Goal: Information Seeking & Learning: Learn about a topic

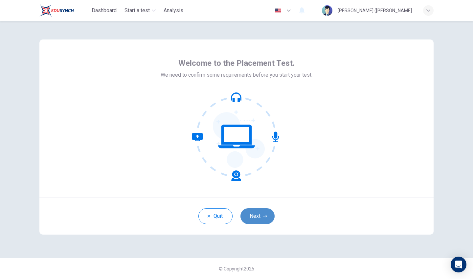
click at [264, 219] on button "Next" at bounding box center [258, 216] width 34 height 16
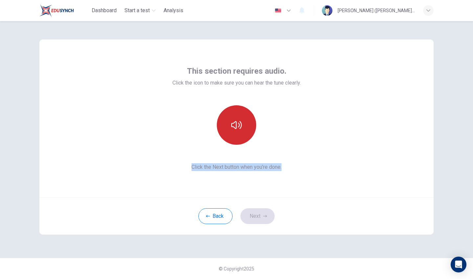
drag, startPoint x: 264, startPoint y: 219, endPoint x: 232, endPoint y: 122, distance: 102.3
click at [232, 122] on div "This section requires audio. Click the icon to make sure you can hear the tune …" at bounding box center [236, 136] width 394 height 195
click at [232, 122] on icon "button" at bounding box center [236, 125] width 11 height 11
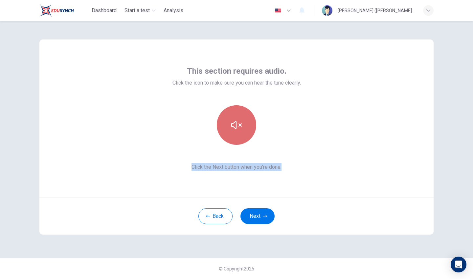
click at [232, 122] on icon "button" at bounding box center [236, 125] width 11 height 11
click at [248, 136] on button "button" at bounding box center [236, 124] width 39 height 39
click at [243, 136] on button "button" at bounding box center [236, 124] width 39 height 39
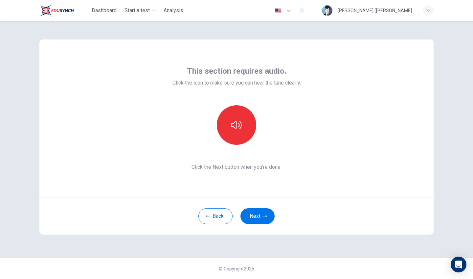
click at [251, 189] on div "This section requires audio. Click the icon to make sure you can hear the tune …" at bounding box center [236, 118] width 394 height 158
click at [251, 190] on div "This section requires audio. Click the icon to make sure you can hear the tune …" at bounding box center [236, 118] width 394 height 158
click at [231, 123] on icon "button" at bounding box center [236, 125] width 11 height 11
click at [256, 220] on button "Next" at bounding box center [258, 216] width 34 height 16
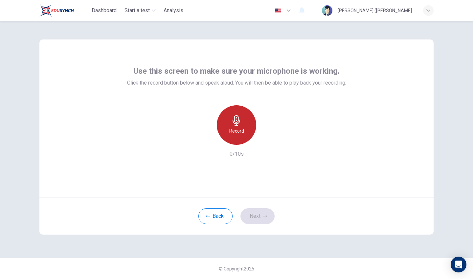
click at [245, 131] on div "Record" at bounding box center [236, 124] width 39 height 39
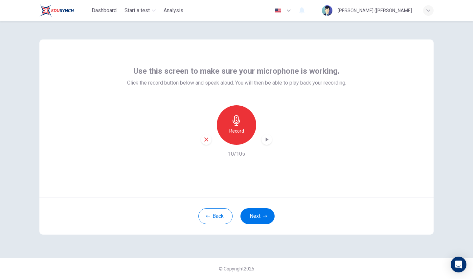
click at [206, 139] on icon "button" at bounding box center [206, 139] width 6 height 6
click at [243, 123] on div "Record" at bounding box center [236, 124] width 39 height 39
click at [207, 140] on icon "button" at bounding box center [206, 139] width 4 height 4
click at [225, 121] on div "Record" at bounding box center [236, 124] width 39 height 39
click at [239, 131] on h6 "Record" at bounding box center [236, 131] width 15 height 8
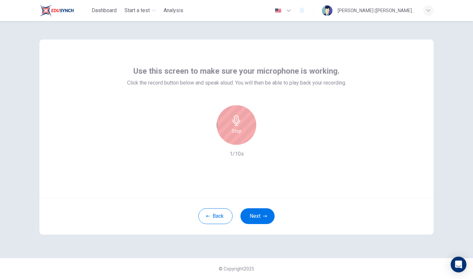
click at [236, 130] on h6 "Stop" at bounding box center [237, 131] width 10 height 8
click at [267, 137] on icon "button" at bounding box center [267, 139] width 7 height 7
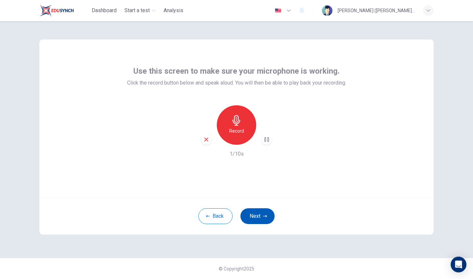
click at [258, 212] on button "Next" at bounding box center [258, 216] width 34 height 16
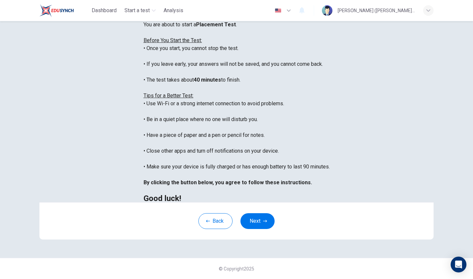
scroll to position [87, 0]
click at [265, 219] on icon "button" at bounding box center [265, 221] width 4 height 4
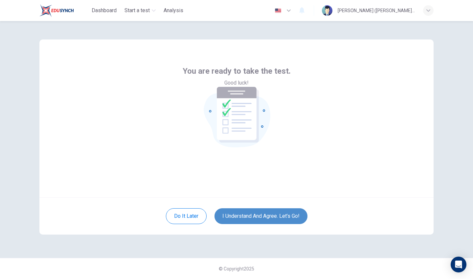
click at [271, 219] on button "I understand and agree. Let’s go!" at bounding box center [261, 216] width 93 height 16
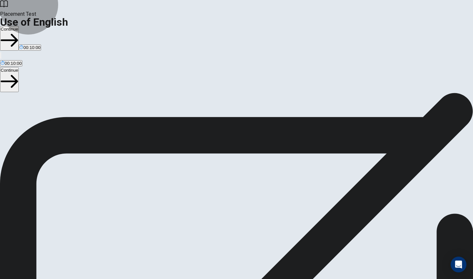
click at [19, 26] on button "Continue" at bounding box center [9, 38] width 19 height 25
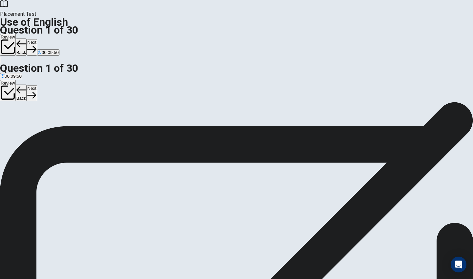
click at [4, 118] on div "A" at bounding box center [2, 120] width 3 height 5
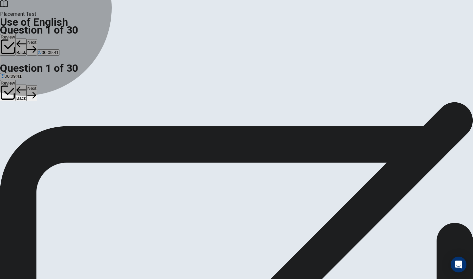
click at [20, 128] on span "Has" at bounding box center [16, 125] width 8 height 5
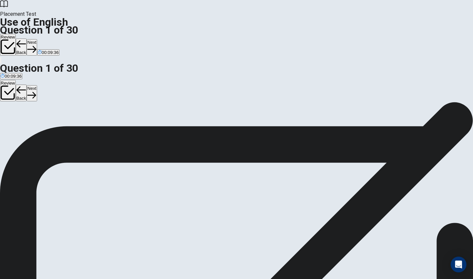
click at [37, 39] on button "Next" at bounding box center [32, 47] width 10 height 16
click at [84, 128] on span "were finishing" at bounding box center [70, 125] width 27 height 5
click at [37, 39] on button "Next" at bounding box center [32, 47] width 10 height 16
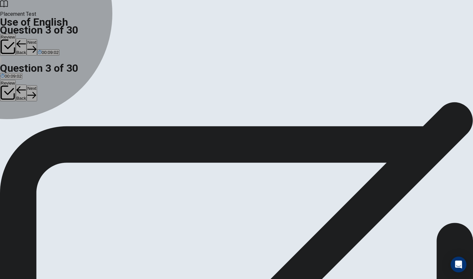
click at [26, 129] on button "C have" at bounding box center [20, 123] width 11 height 11
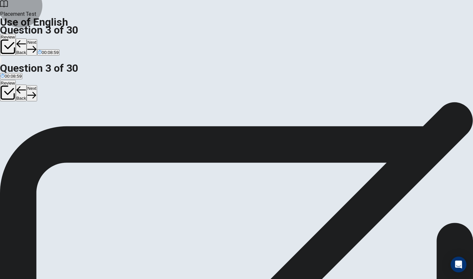
click at [36, 45] on icon "button" at bounding box center [31, 49] width 9 height 9
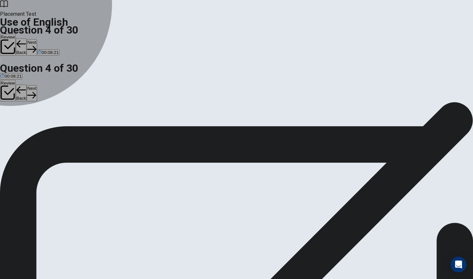
click at [37, 123] on div "D" at bounding box center [30, 120] width 13 height 5
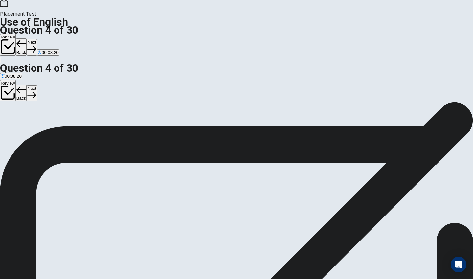
click at [37, 39] on button "Next" at bounding box center [32, 47] width 10 height 16
click at [22, 123] on div "B" at bounding box center [18, 120] width 8 height 5
click at [37, 39] on button "Next" at bounding box center [32, 47] width 10 height 16
click at [30, 123] on div "C" at bounding box center [26, 120] width 6 height 5
click at [26, 39] on button "Next" at bounding box center [21, 47] width 10 height 16
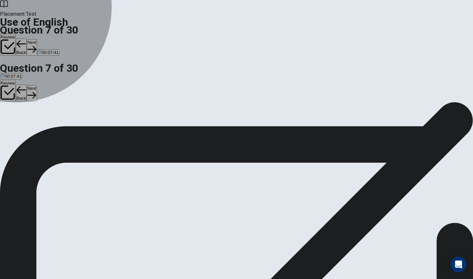
click at [42, 128] on span "Down" at bounding box center [36, 125] width 11 height 5
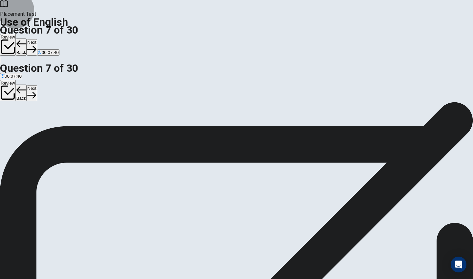
click at [37, 39] on button "Next" at bounding box center [32, 47] width 10 height 16
click at [13, 118] on div "A" at bounding box center [7, 120] width 12 height 5
click at [37, 39] on button "Next" at bounding box center [32, 47] width 10 height 16
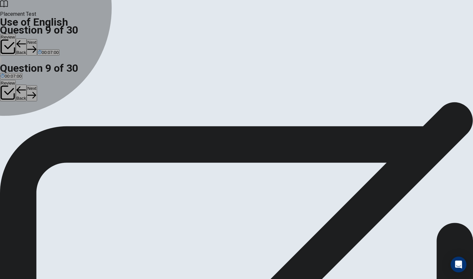
click at [47, 105] on div "C" at bounding box center [41, 102] width 12 height 5
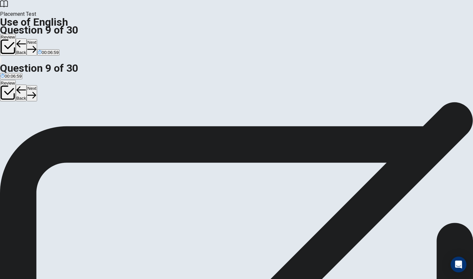
click at [37, 39] on button "Next" at bounding box center [32, 47] width 10 height 16
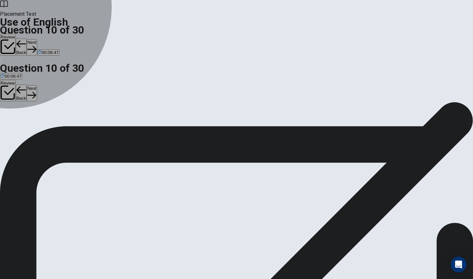
click at [22, 105] on div "B" at bounding box center [16, 102] width 11 height 5
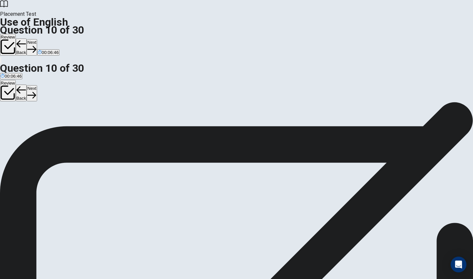
click at [37, 39] on button "Next" at bounding box center [32, 47] width 10 height 16
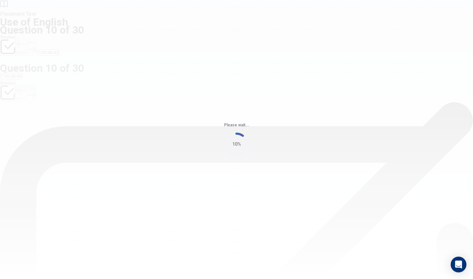
scroll to position [0, 0]
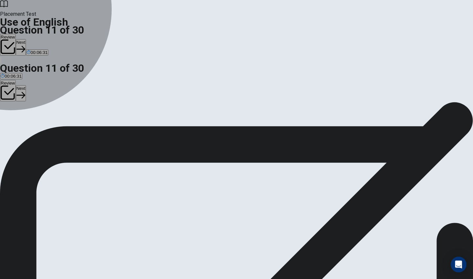
click at [84, 123] on div "D" at bounding box center [72, 120] width 24 height 5
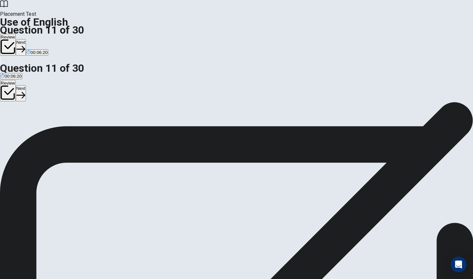
click at [26, 39] on button "Next" at bounding box center [21, 47] width 10 height 16
click at [30, 123] on div "C" at bounding box center [25, 120] width 10 height 5
click at [37, 39] on button "Next" at bounding box center [32, 47] width 10 height 16
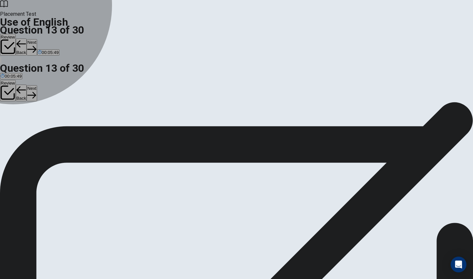
click at [13, 118] on button "A works" at bounding box center [6, 123] width 13 height 11
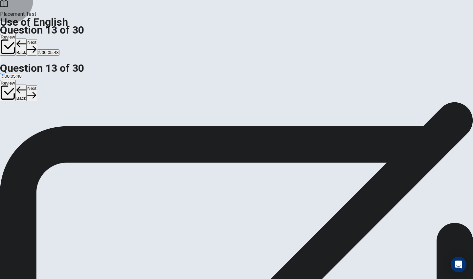
click at [37, 39] on button "Next" at bounding box center [32, 47] width 10 height 16
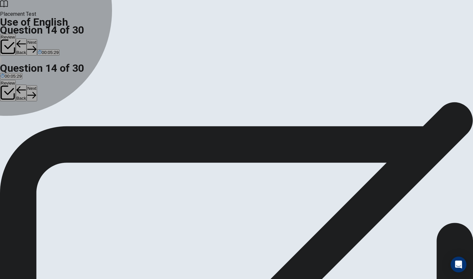
click at [25, 123] on div "B" at bounding box center [16, 120] width 15 height 5
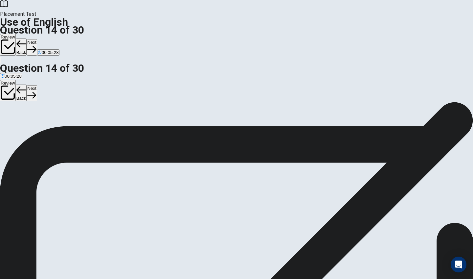
click at [49, 128] on span "meets" at bounding box center [43, 125] width 12 height 5
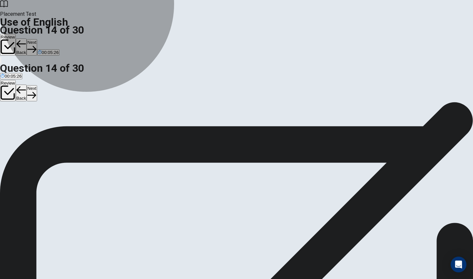
click at [37, 129] on button "C meet" at bounding box center [31, 123] width 11 height 11
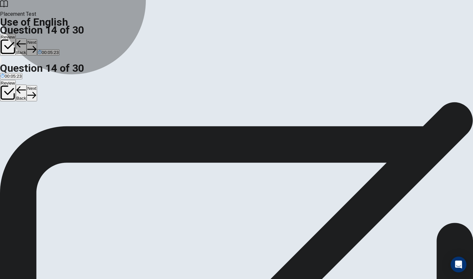
click at [50, 129] on button "D meets" at bounding box center [42, 123] width 13 height 11
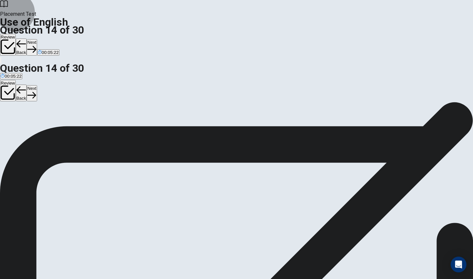
click at [37, 39] on button "Next" at bounding box center [32, 47] width 10 height 16
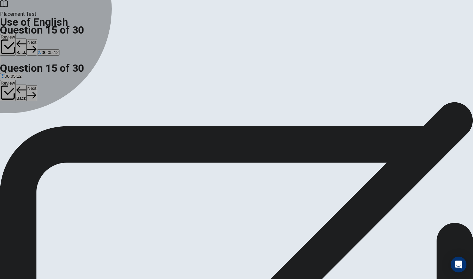
click at [44, 123] on div "D" at bounding box center [39, 120] width 10 height 5
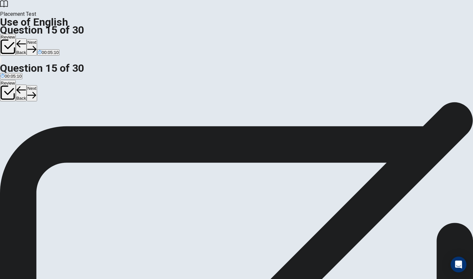
click at [33, 129] on button "C Fork" at bounding box center [28, 123] width 10 height 11
click at [37, 39] on button "Next" at bounding box center [32, 47] width 10 height 16
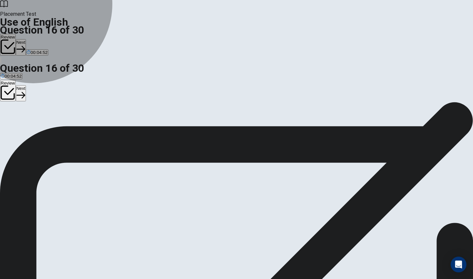
click at [20, 124] on button "B kettle" at bounding box center [15, 123] width 12 height 11
click at [31, 129] on button "C bowl" at bounding box center [25, 123] width 10 height 11
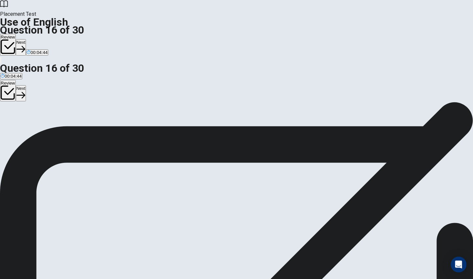
click at [26, 39] on button "Next" at bounding box center [21, 47] width 10 height 16
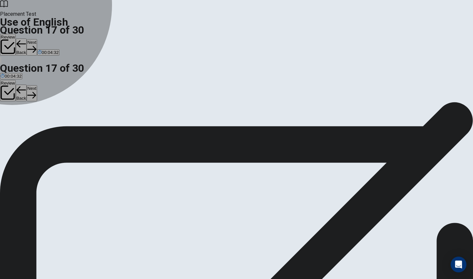
click at [32, 123] on div "C" at bounding box center [28, 120] width 10 height 5
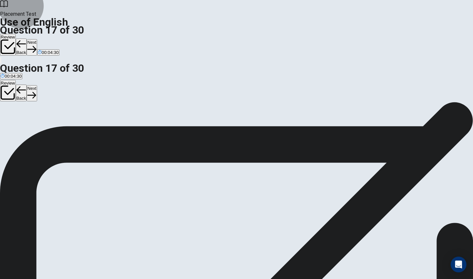
click at [36, 45] on icon "button" at bounding box center [31, 49] width 9 height 9
click at [217, 130] on div "Question 18 The opposite of "hard" is ___. A near B soft C quick D close" at bounding box center [236, 116] width 473 height 28
click at [41, 129] on button "D close" at bounding box center [36, 123] width 12 height 11
click at [37, 39] on button "Next" at bounding box center [32, 47] width 10 height 16
click at [22, 126] on button "B Strong" at bounding box center [15, 123] width 14 height 11
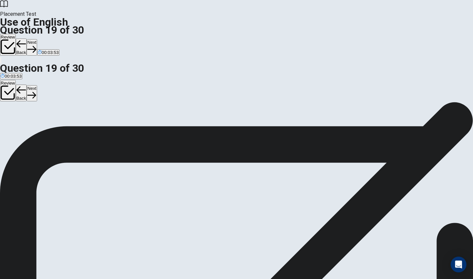
click at [60, 129] on button "C [PERSON_NAME]" at bounding box center [40, 123] width 37 height 11
click at [37, 39] on button "Next" at bounding box center [32, 47] width 10 height 16
click at [8, 118] on button "A Did" at bounding box center [4, 123] width 8 height 11
click at [37, 39] on button "Next" at bounding box center [32, 47] width 10 height 16
click at [40, 123] on div "D" at bounding box center [36, 120] width 10 height 5
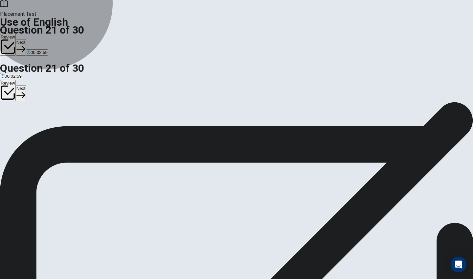
click at [30, 129] on button "C are" at bounding box center [27, 123] width 8 height 11
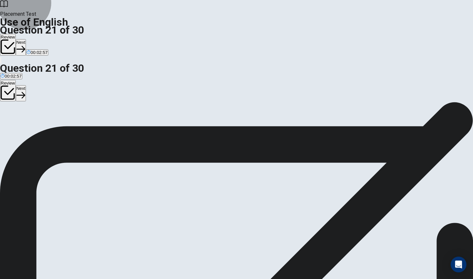
click at [26, 39] on button "Next" at bounding box center [21, 47] width 10 height 16
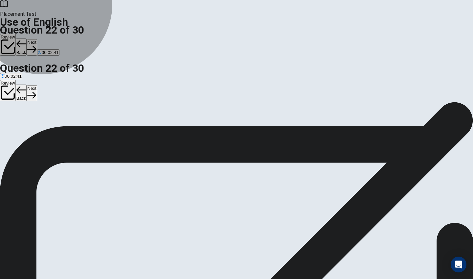
click at [52, 129] on button "C lives" at bounding box center [47, 123] width 10 height 11
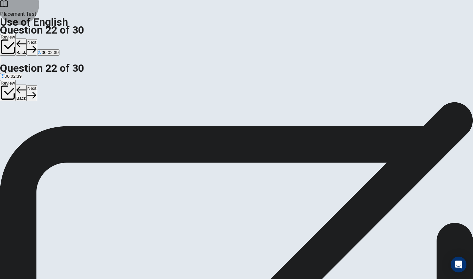
click at [37, 39] on button "Next" at bounding box center [32, 47] width 10 height 16
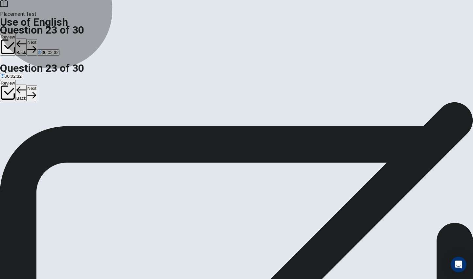
click at [23, 129] on button "B goes" at bounding box center [17, 123] width 11 height 11
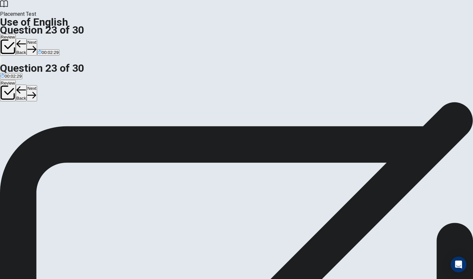
click at [12, 118] on button "A going" at bounding box center [6, 123] width 12 height 11
click at [37, 39] on button "Next" at bounding box center [32, 47] width 10 height 16
click at [27, 38] on button "Back" at bounding box center [21, 46] width 11 height 17
click at [37, 39] on button "Next" at bounding box center [32, 47] width 10 height 16
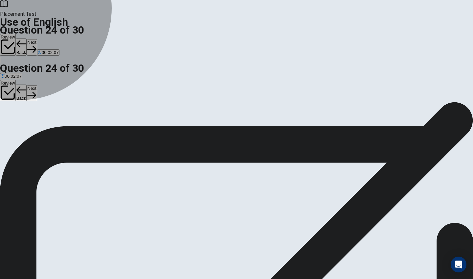
click at [28, 128] on span "are plan" at bounding box center [20, 125] width 16 height 5
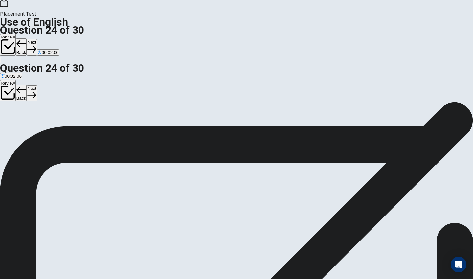
click at [37, 39] on button "Next" at bounding box center [32, 47] width 10 height 16
click at [19, 118] on button "A shampoo" at bounding box center [9, 123] width 19 height 11
click at [37, 39] on button "Next" at bounding box center [32, 47] width 10 height 16
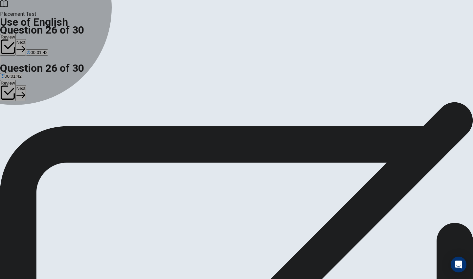
click at [19, 128] on button "B read" at bounding box center [14, 123] width 10 height 11
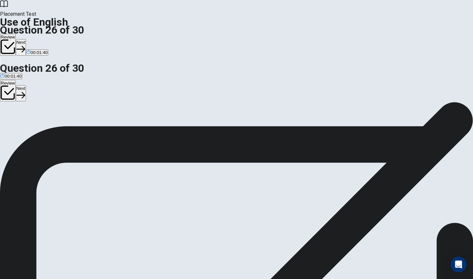
click at [26, 39] on button "Next" at bounding box center [21, 47] width 10 height 16
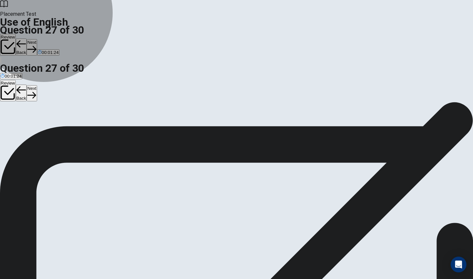
click at [10, 118] on button "A take" at bounding box center [5, 123] width 10 height 11
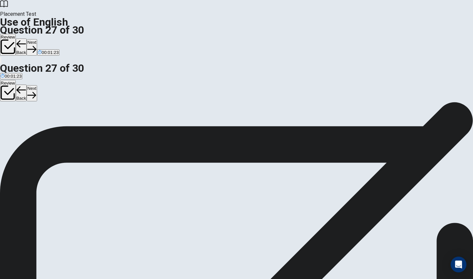
click at [37, 39] on button "Next" at bounding box center [32, 47] width 10 height 16
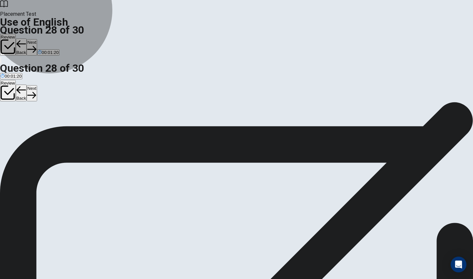
click at [28, 129] on button "C drive" at bounding box center [22, 123] width 11 height 11
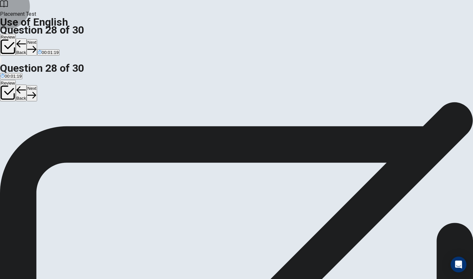
click at [37, 39] on button "Next" at bounding box center [32, 47] width 10 height 16
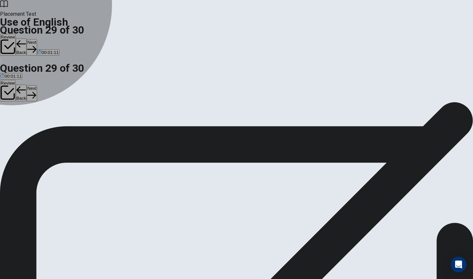
click at [20, 123] on div "B" at bounding box center [15, 120] width 12 height 5
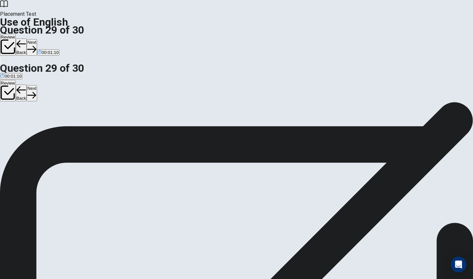
click at [37, 39] on button "Next" at bounding box center [32, 47] width 10 height 16
click at [10, 118] on button "A read" at bounding box center [5, 123] width 10 height 11
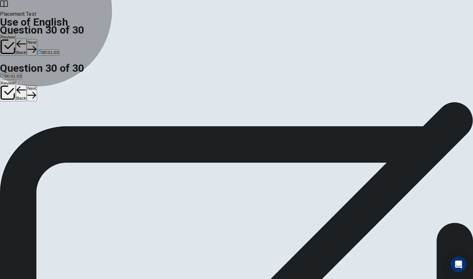
click at [25, 129] on button "B to read" at bounding box center [17, 123] width 15 height 11
click at [37, 129] on button "C reads" at bounding box center [31, 123] width 12 height 11
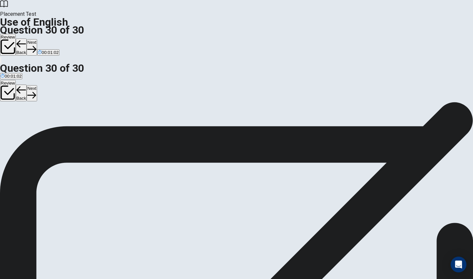
click at [53, 129] on button "D reading" at bounding box center [45, 123] width 16 height 11
click at [10, 118] on button "A read" at bounding box center [5, 123] width 10 height 11
click at [37, 39] on button "Next" at bounding box center [32, 47] width 10 height 16
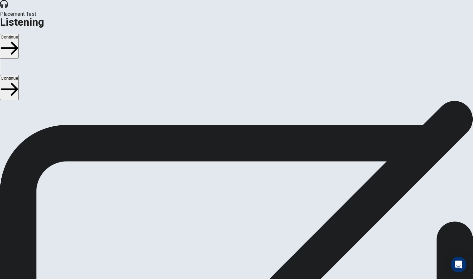
click at [19, 34] on button "Continue" at bounding box center [9, 46] width 19 height 25
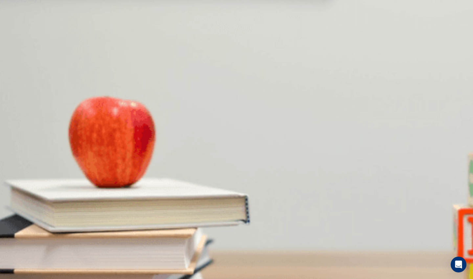
scroll to position [242, 0]
click at [22, 185] on div "B" at bounding box center [17, 182] width 9 height 5
click at [13, 125] on div "A" at bounding box center [7, 127] width 12 height 5
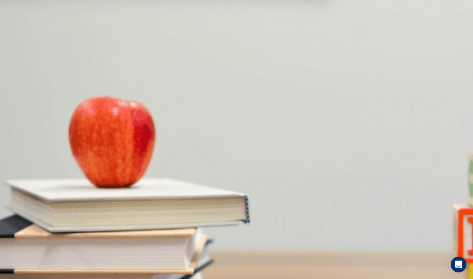
click at [65, 208] on div "B" at bounding box center [51, 210] width 28 height 5
drag, startPoint x: 103, startPoint y: 94, endPoint x: 84, endPoint y: 99, distance: 19.6
click at [84, 254] on div at bounding box center [236, 254] width 473 height 0
click at [109, 240] on span "Reserving a table" at bounding box center [92, 242] width 34 height 5
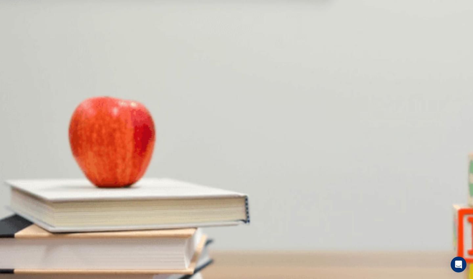
scroll to position [162, 0]
click at [65, 152] on button "C Tonight" at bounding box center [57, 157] width 15 height 11
click at [125, 254] on div at bounding box center [236, 254] width 473 height 0
click at [19, 34] on button "Continue" at bounding box center [9, 46] width 19 height 25
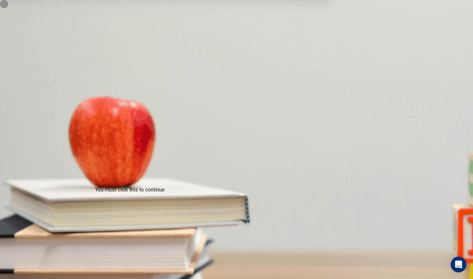
click at [74, 235] on button "B Asking about the menu" at bounding box center [51, 240] width 46 height 11
click at [110, 235] on button "C Reserving a table" at bounding box center [92, 240] width 36 height 11
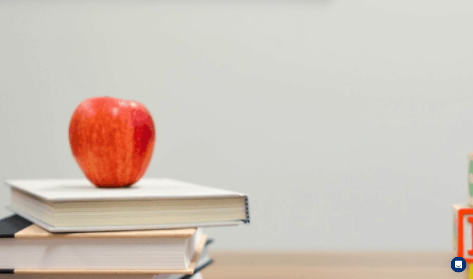
click at [19, 34] on button "Continue" at bounding box center [9, 46] width 19 height 25
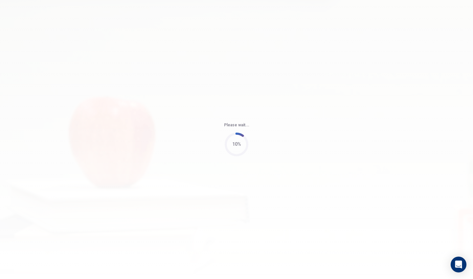
type input "66"
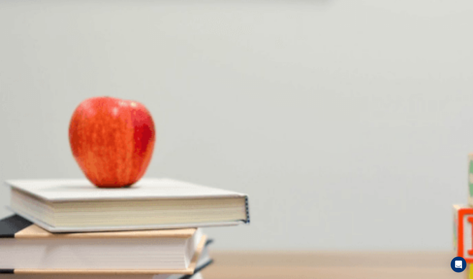
scroll to position [7, 0]
click at [60, 125] on div "A" at bounding box center [30, 127] width 59 height 5
click at [91, 236] on button "D The woman" at bounding box center [78, 240] width 24 height 11
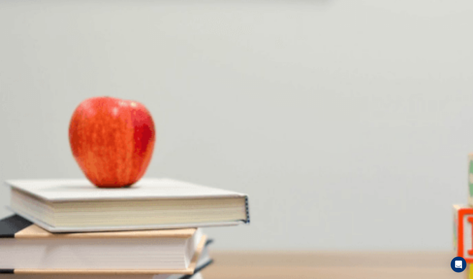
click at [21, 213] on span "Next week" at bounding box center [11, 215] width 20 height 5
click at [69, 191] on button "D [DATE]" at bounding box center [61, 184] width 15 height 11
click at [140, 163] on button "D The initial phase" at bounding box center [123, 157] width 33 height 11
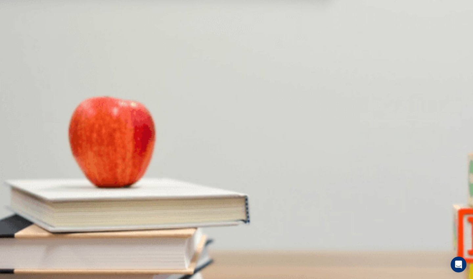
scroll to position [579, 0]
click at [111, 207] on button "D Immediately" at bounding box center [98, 212] width 25 height 11
click at [86, 207] on button "C By the end of the day" at bounding box center [64, 212] width 43 height 11
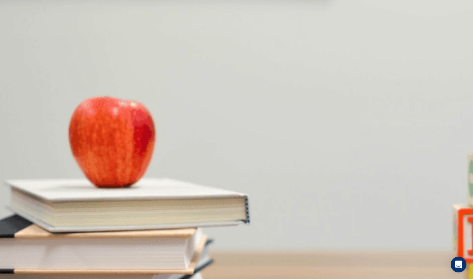
click at [43, 207] on button "B By [DATE]" at bounding box center [32, 212] width 21 height 11
click at [22, 207] on button "A Next week" at bounding box center [11, 212] width 22 height 11
click at [110, 213] on span "Immediately" at bounding box center [98, 215] width 24 height 5
click at [22, 207] on button "A Next week" at bounding box center [11, 212] width 22 height 11
click at [19, 34] on button "Continue" at bounding box center [9, 46] width 19 height 25
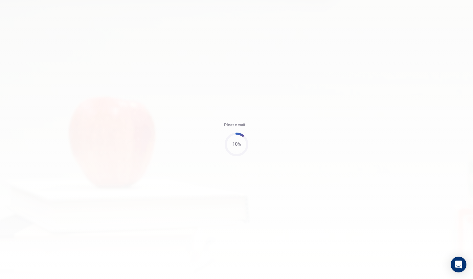
type input "56"
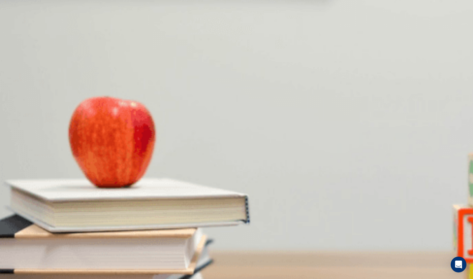
scroll to position [613, 0]
click at [91, 235] on div "D" at bounding box center [78, 237] width 25 height 5
click at [19, 180] on div "B" at bounding box center [15, 182] width 9 height 5
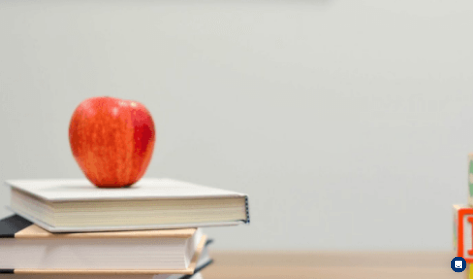
click at [36, 130] on span "They’ll meet there" at bounding box center [18, 132] width 35 height 5
click at [71, 152] on button "B An Italian restaurant" at bounding box center [51, 157] width 40 height 11
click at [24, 207] on button "A The woman" at bounding box center [12, 212] width 24 height 11
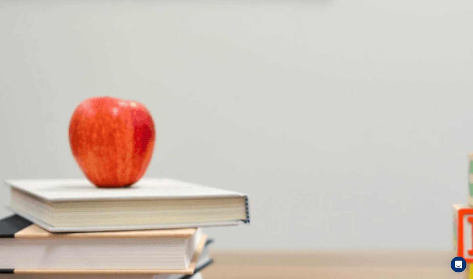
scroll to position [89, 0]
click at [19, 34] on button "Continue" at bounding box center [9, 46] width 19 height 25
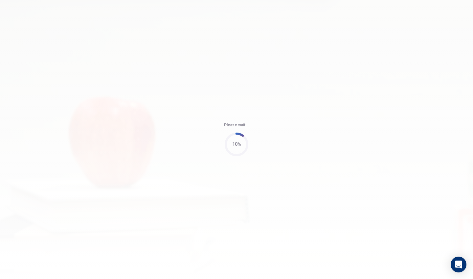
type input "56"
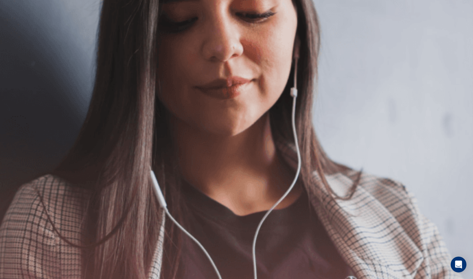
scroll to position [21, 0]
click at [19, 34] on button "Continue" at bounding box center [9, 46] width 19 height 25
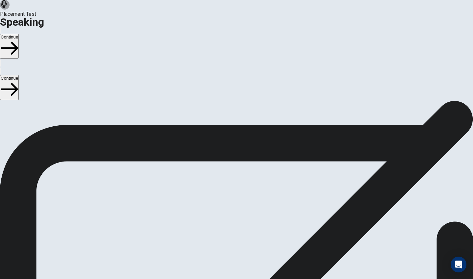
click at [227, 216] on icon "Record Again" at bounding box center [227, 216] width 0 height 0
click at [381, 26] on div "Continue" at bounding box center [236, 46] width 473 height 41
click at [19, 34] on button "Continue" at bounding box center [9, 46] width 19 height 25
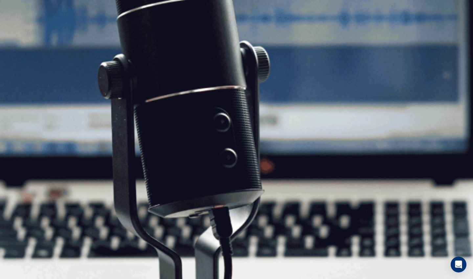
click at [19, 34] on button "Continue" at bounding box center [9, 46] width 19 height 25
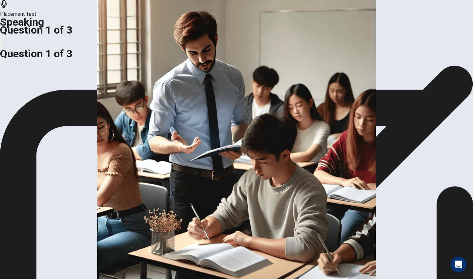
scroll to position [41, 0]
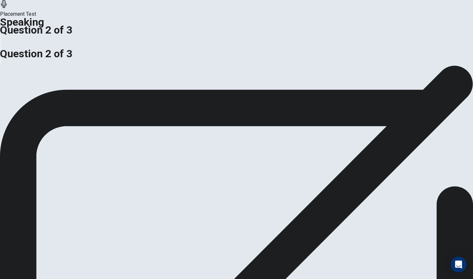
scroll to position [0, 0]
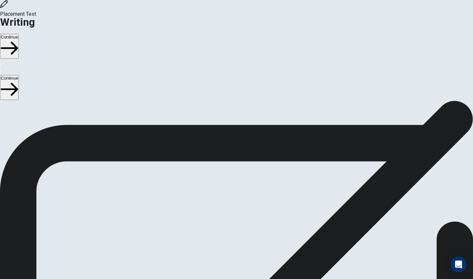
click at [19, 34] on button "Continue" at bounding box center [9, 46] width 19 height 25
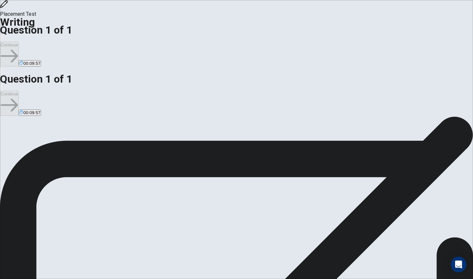
drag, startPoint x: 350, startPoint y: 36, endPoint x: 411, endPoint y: 138, distance: 119.1
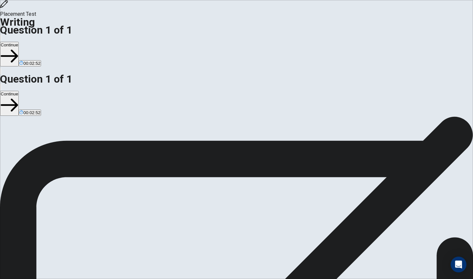
drag, startPoint x: 382, startPoint y: 17, endPoint x: 412, endPoint y: 99, distance: 87.2
drag, startPoint x: 321, startPoint y: 59, endPoint x: 381, endPoint y: 166, distance: 122.6
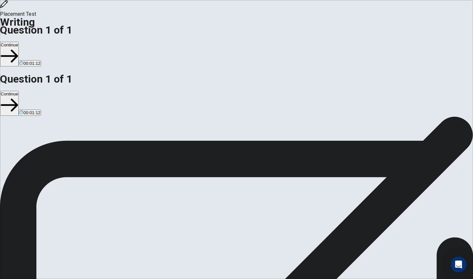
type textarea "when I play with my friend I feel crazy happy cause I will forgot every bad thi…"
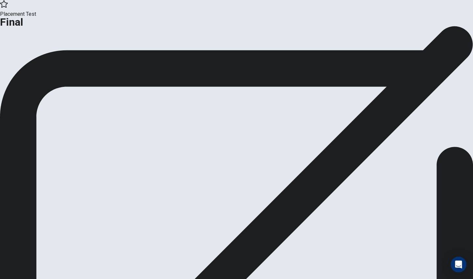
click at [52, 59] on button "Continue" at bounding box center [39, 54] width 27 height 9
